Goal: Task Accomplishment & Management: Manage account settings

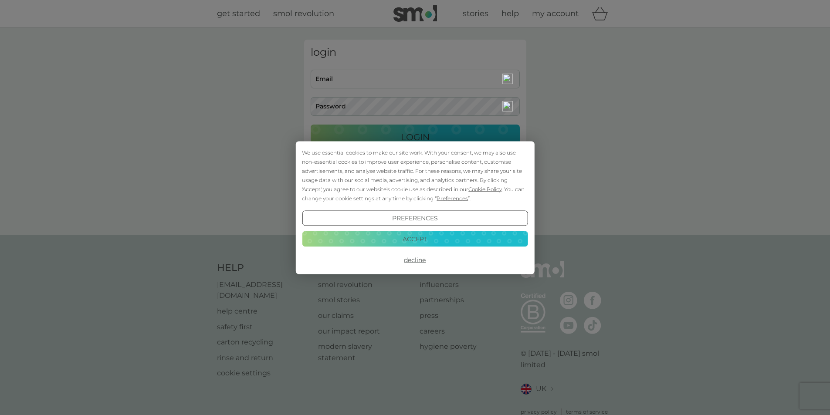
click at [417, 260] on button "Decline" at bounding box center [415, 260] width 226 height 16
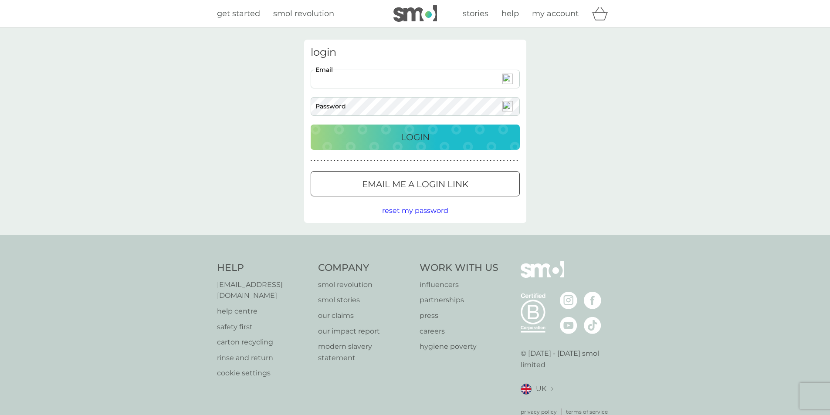
click at [465, 80] on input "Email" at bounding box center [415, 79] width 209 height 19
type input "mark.grubb@ntlworld.com"
click at [759, 65] on div "login mark.grubb@ntlworld.com Email Password Login ● ● ● ● ● ● ● ● ● ● ● ● ● ● …" at bounding box center [415, 131] width 830 height 208
click at [754, 15] on div "get started smol revolution stories help my account" at bounding box center [415, 13] width 830 height 27
click at [411, 139] on p "Login" at bounding box center [415, 137] width 29 height 14
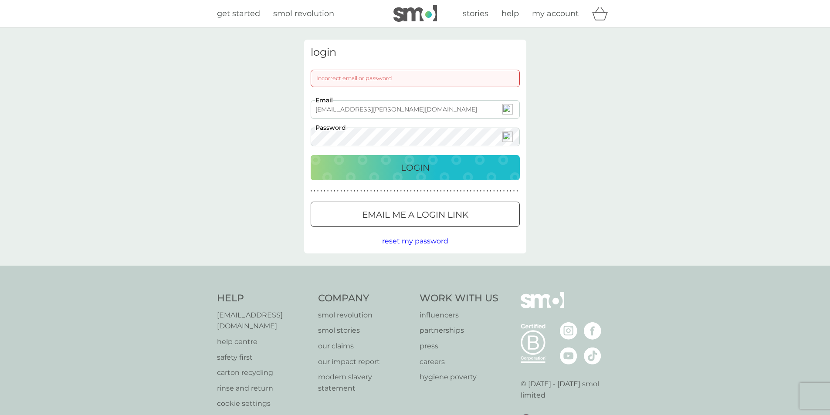
click at [422, 242] on span "reset my password" at bounding box center [415, 241] width 66 height 8
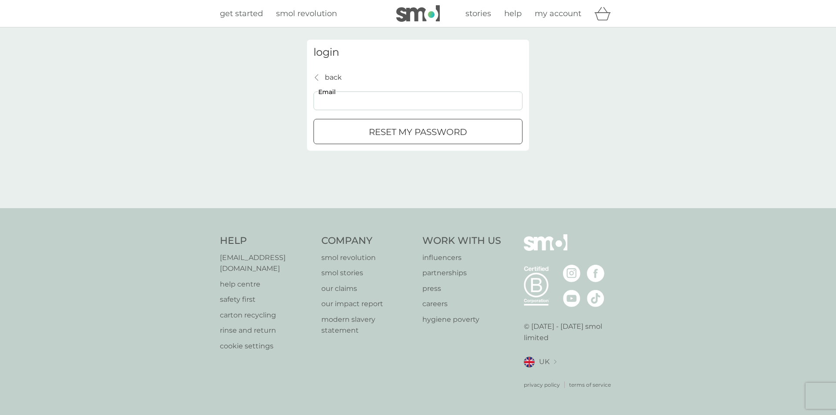
click at [403, 102] on input "Email" at bounding box center [418, 100] width 209 height 19
type input "mark.grubb@ntlworld.com"
click at [418, 129] on div "submit" at bounding box center [418, 132] width 31 height 9
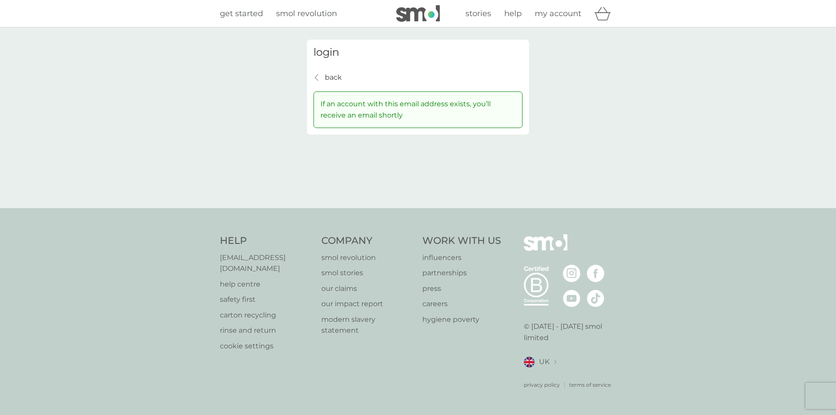
click at [603, 176] on div "login back back If an account with this email address exists, you’ll receive an…" at bounding box center [418, 117] width 836 height 181
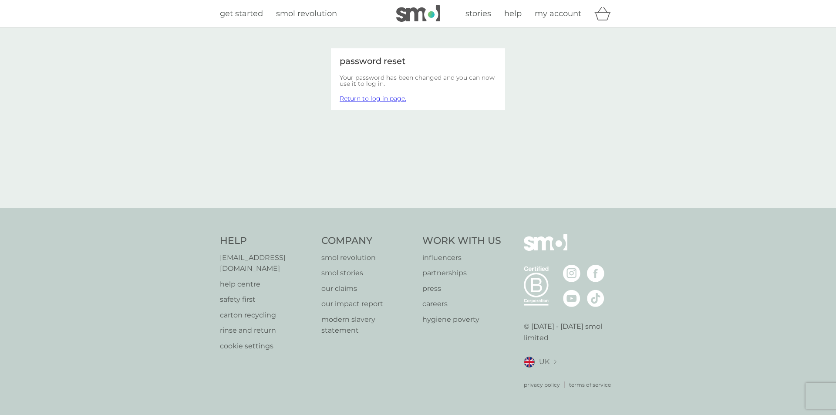
click at [360, 97] on link "Return to log in page." at bounding box center [373, 99] width 67 height 8
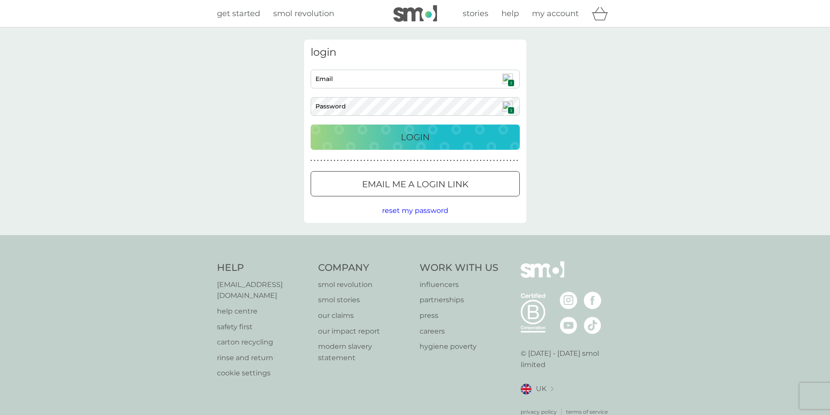
click at [393, 74] on input "Email" at bounding box center [415, 79] width 209 height 19
click at [509, 80] on span "1" at bounding box center [510, 82] width 7 height 7
type input "mark.grubb@ntlworld.com"
click at [419, 138] on p "Login" at bounding box center [415, 137] width 29 height 14
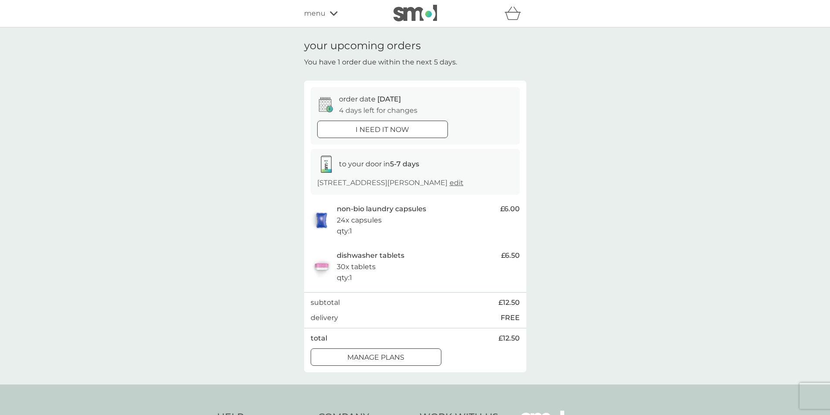
click at [391, 351] on button "manage plans" at bounding box center [376, 356] width 131 height 17
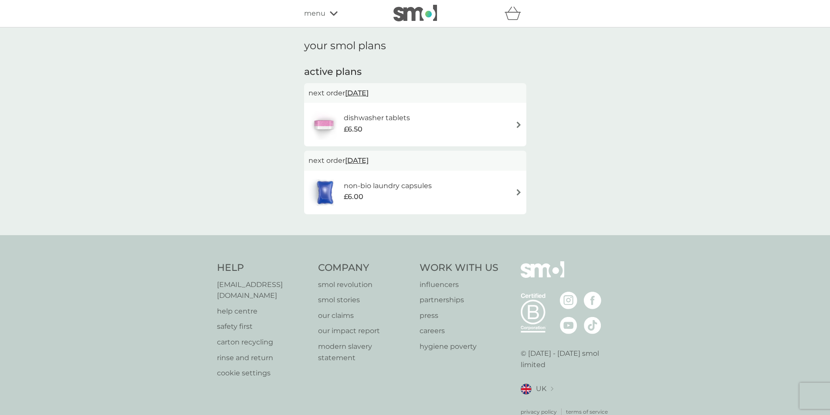
click at [517, 122] on img at bounding box center [518, 125] width 7 height 7
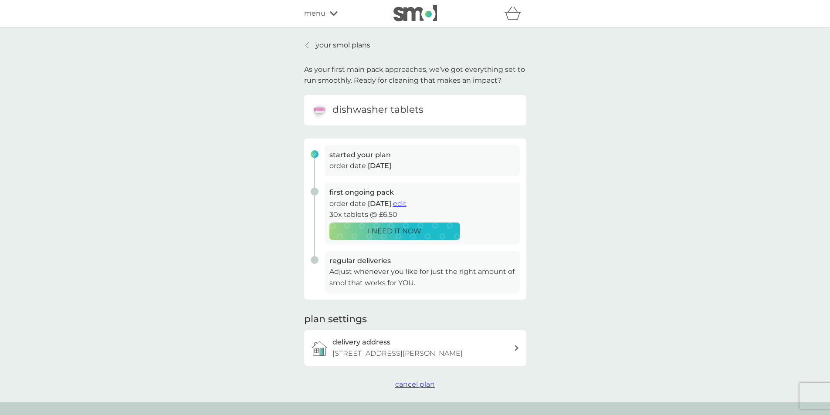
click at [406, 205] on span "edit" at bounding box center [400, 204] width 14 height 8
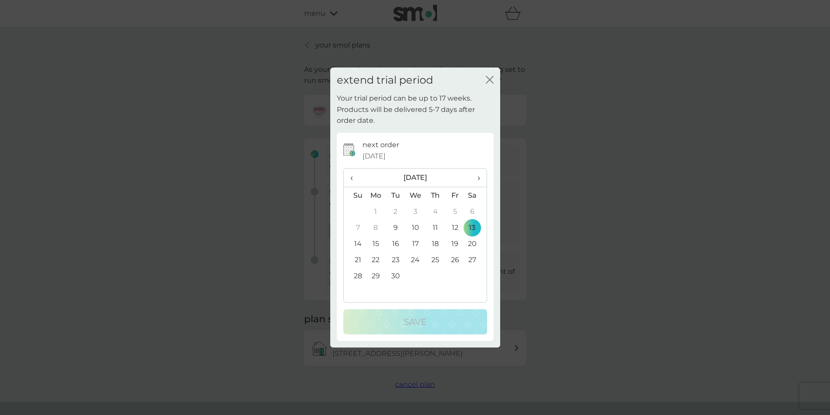
click at [396, 228] on td "9" at bounding box center [396, 228] width 20 height 16
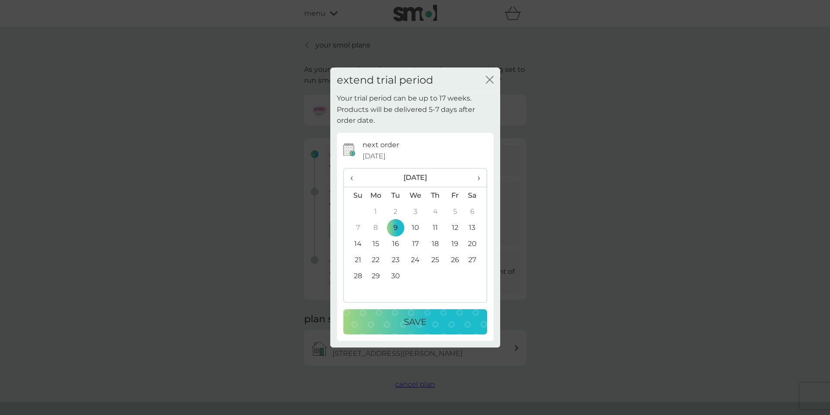
click at [405, 314] on button "Save" at bounding box center [415, 321] width 144 height 25
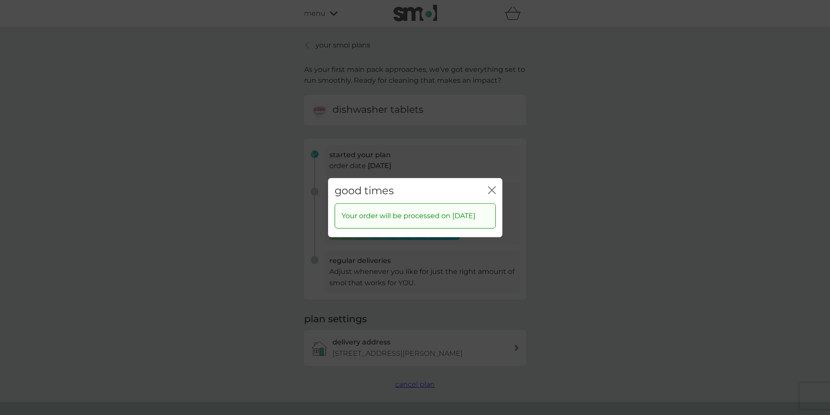
click at [489, 186] on icon "close" at bounding box center [492, 190] width 8 height 8
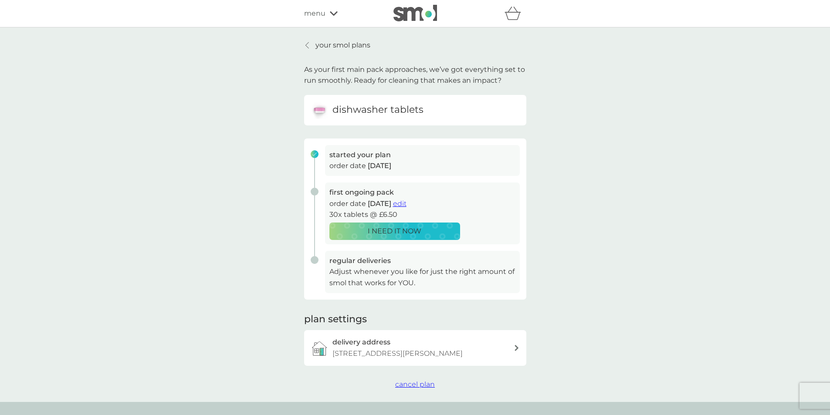
click at [307, 45] on icon at bounding box center [306, 45] width 3 height 7
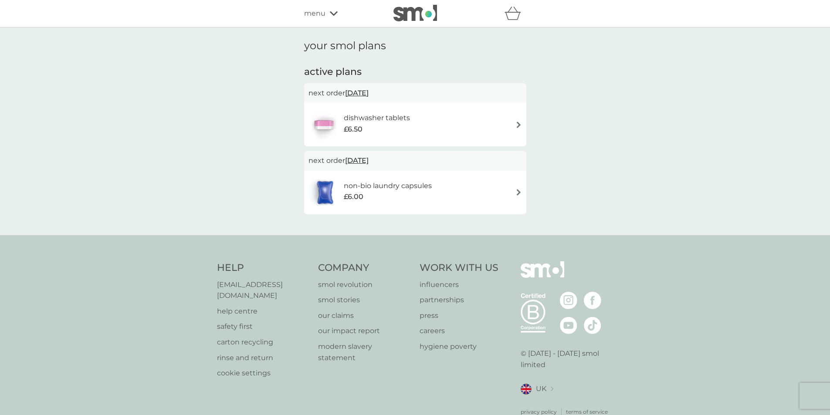
click at [400, 184] on h6 "non-bio laundry capsules" at bounding box center [388, 185] width 88 height 11
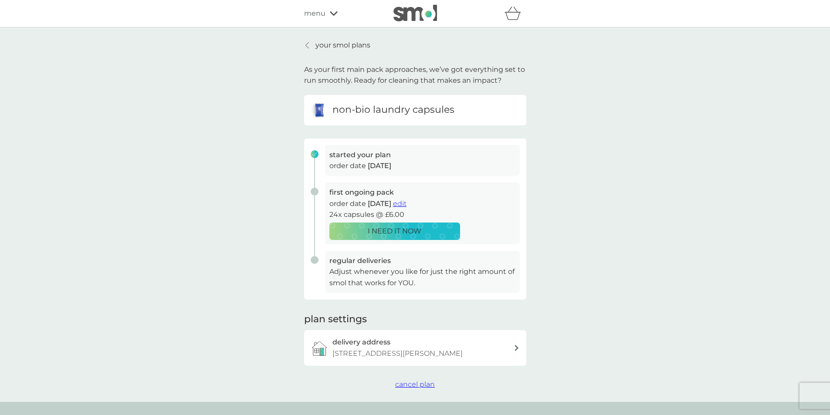
click at [406, 204] on span "edit" at bounding box center [400, 204] width 14 height 8
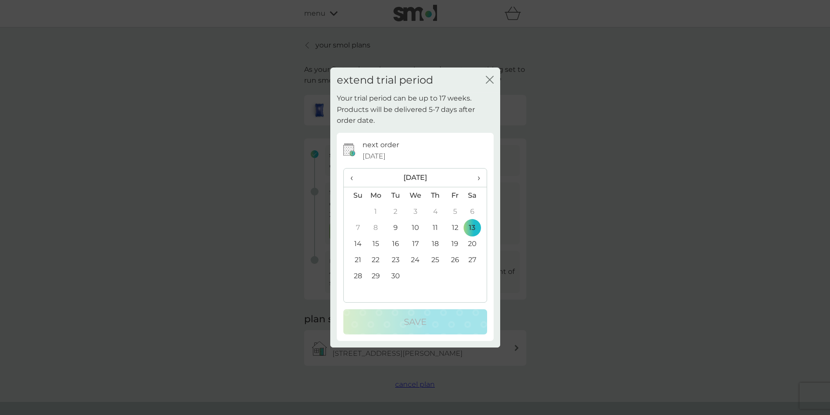
click at [490, 79] on icon "close" at bounding box center [491, 79] width 3 height 7
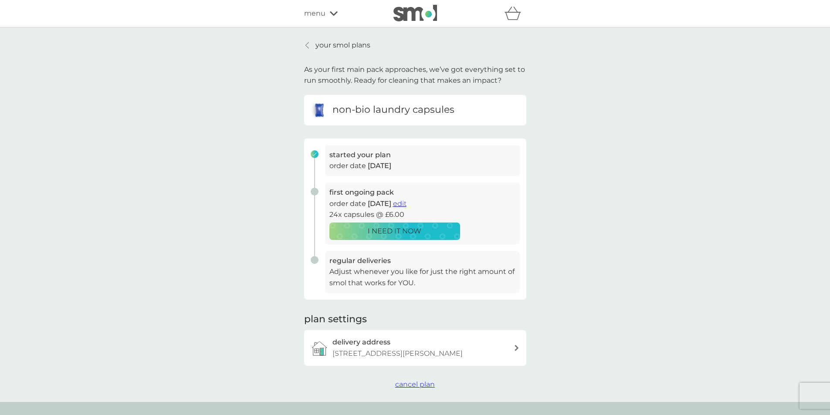
click at [307, 44] on icon at bounding box center [306, 45] width 3 height 6
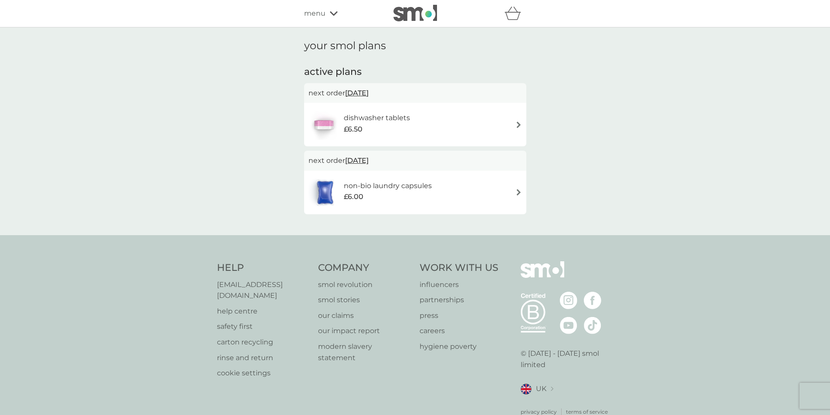
click at [337, 11] on div "menu" at bounding box center [341, 13] width 74 height 11
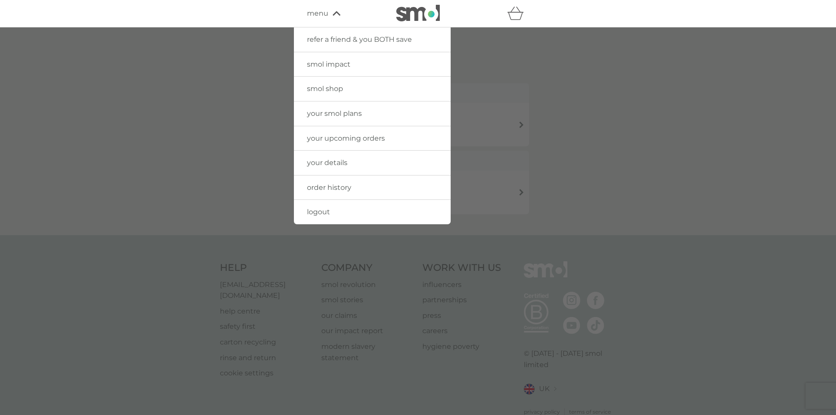
click at [322, 216] on span "logout" at bounding box center [318, 212] width 23 height 8
